Goal: Task Accomplishment & Management: Use online tool/utility

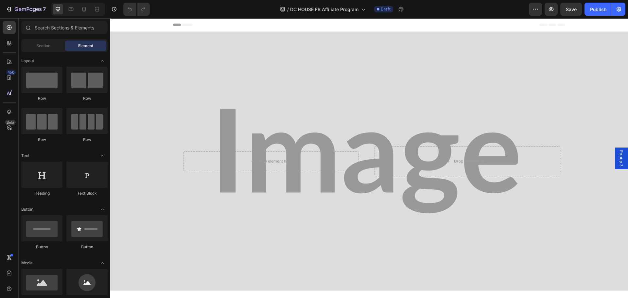
click at [310, 47] on div "Background Image" at bounding box center [369, 161] width 518 height 259
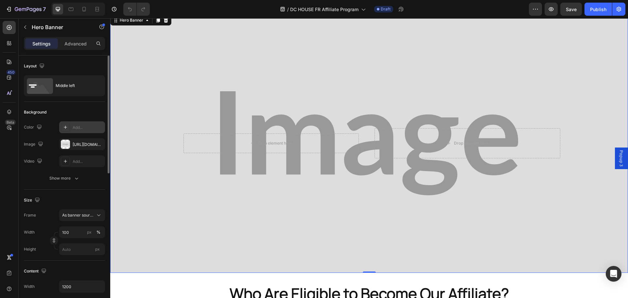
scroll to position [33, 0]
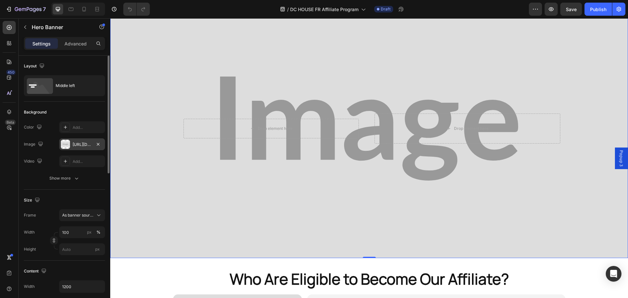
click at [83, 145] on div "[URL][DOMAIN_NAME]" at bounding box center [82, 145] width 19 height 6
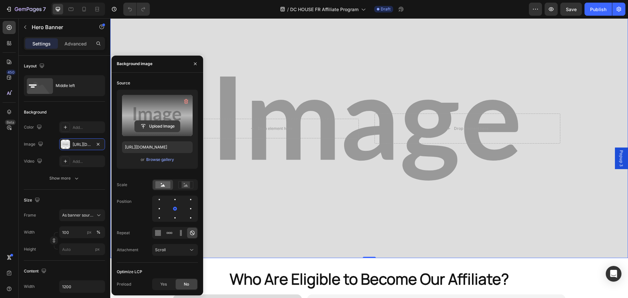
click at [153, 129] on input "file" at bounding box center [157, 126] width 45 height 11
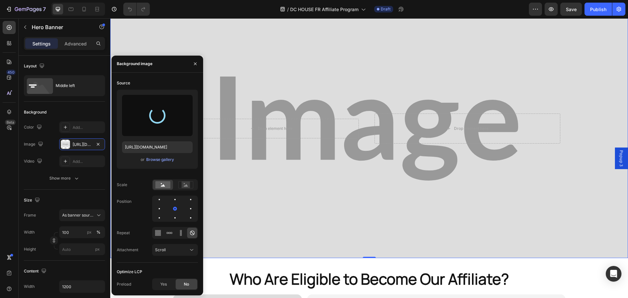
type input "[URL][DOMAIN_NAME]"
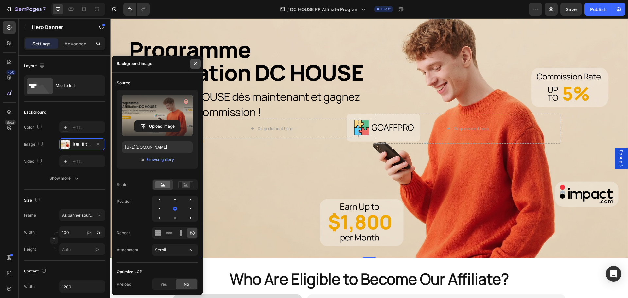
click at [196, 65] on icon "button" at bounding box center [195, 64] width 3 height 3
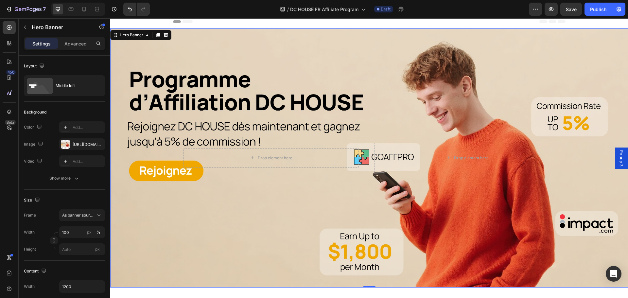
scroll to position [0, 0]
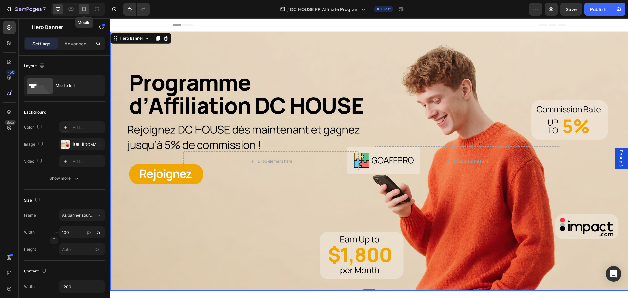
click at [85, 11] on icon at bounding box center [84, 9] width 7 height 7
type input "100%"
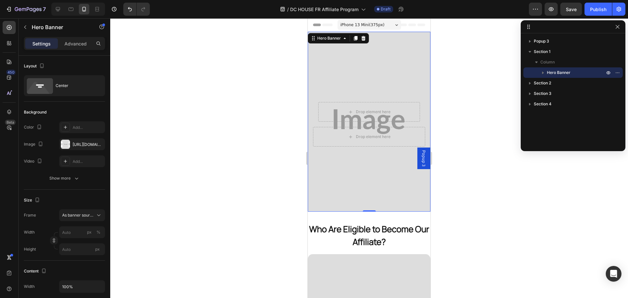
click at [352, 69] on div "Background Image" at bounding box center [369, 122] width 123 height 180
click at [78, 141] on div "[URL][DOMAIN_NAME]" at bounding box center [82, 144] width 46 height 12
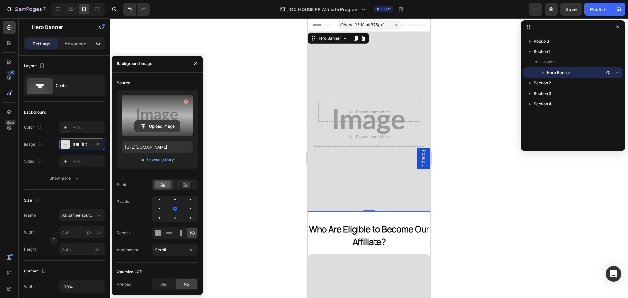
click at [150, 126] on input "file" at bounding box center [157, 126] width 45 height 11
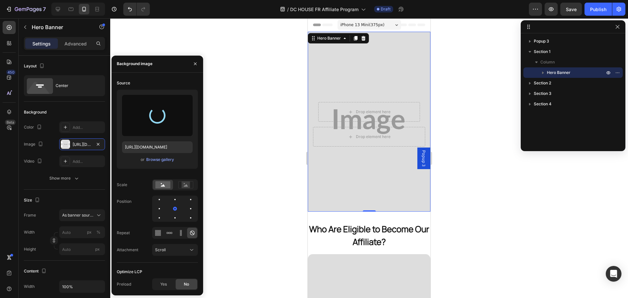
type input "[URL][DOMAIN_NAME]"
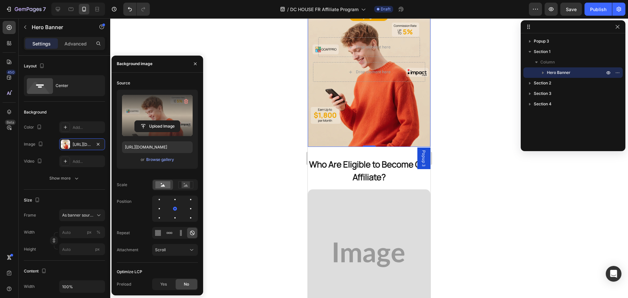
scroll to position [65, 0]
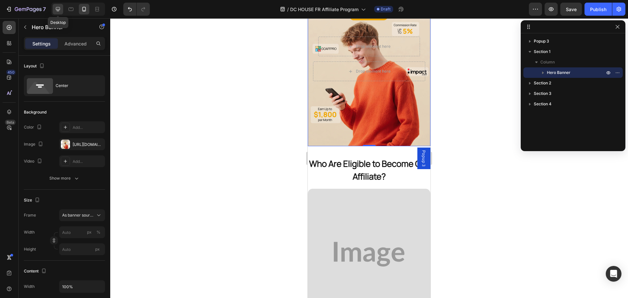
click at [59, 10] on icon at bounding box center [58, 9] width 7 height 7
type input "100"
type input "1200"
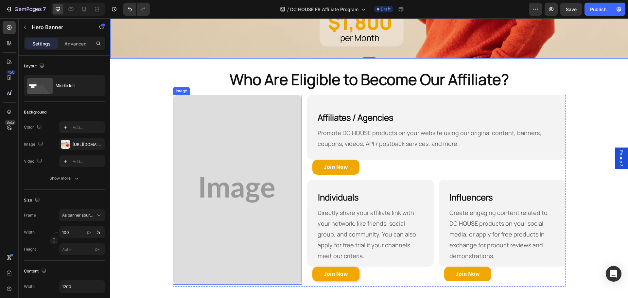
scroll to position [243, 0]
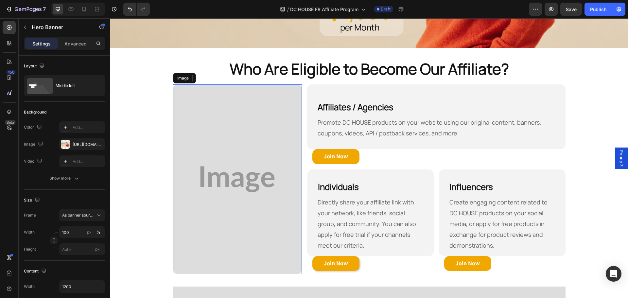
click at [265, 132] on img at bounding box center [237, 179] width 129 height 190
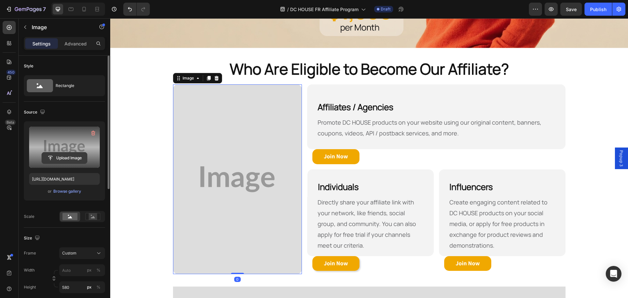
click at [74, 157] on input "file" at bounding box center [64, 158] width 45 height 11
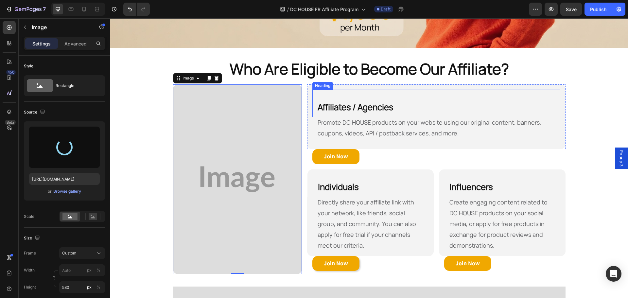
type input "[URL][DOMAIN_NAME]"
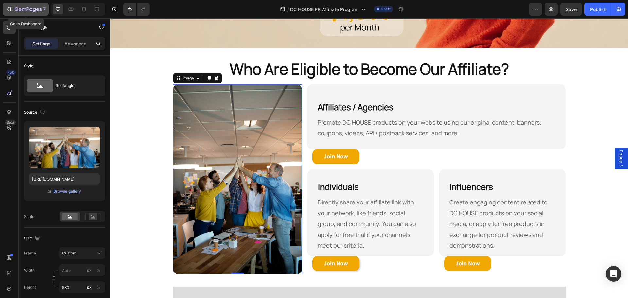
click at [7, 9] on icon "button" at bounding box center [9, 9] width 7 height 7
